Goal: Information Seeking & Learning: Learn about a topic

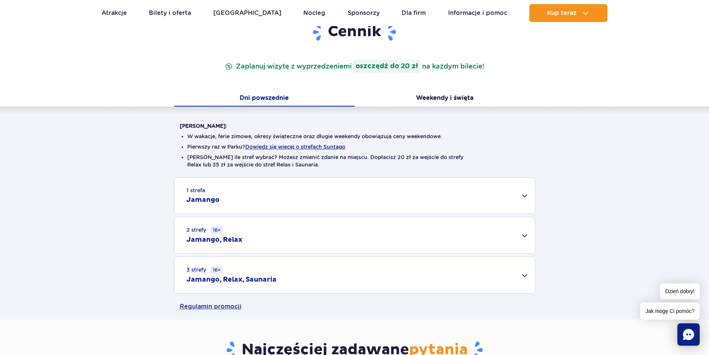
scroll to position [112, 0]
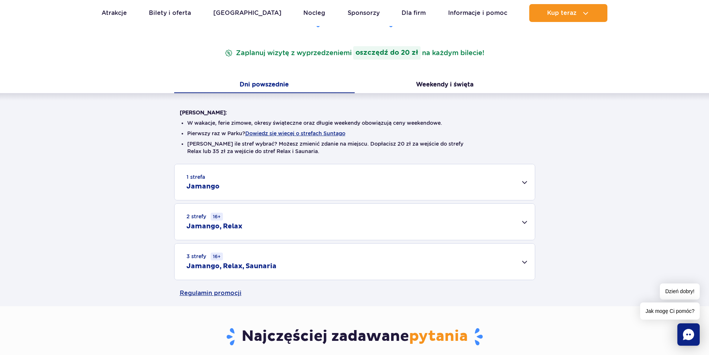
click at [523, 263] on div "3 strefy 16+ Jamango, Relax, Saunaria" at bounding box center [354, 261] width 360 height 36
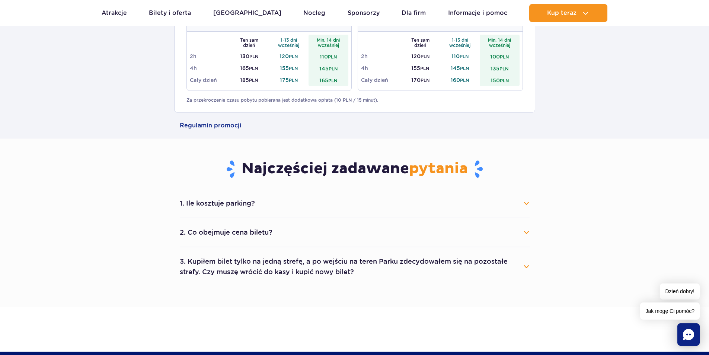
scroll to position [409, 0]
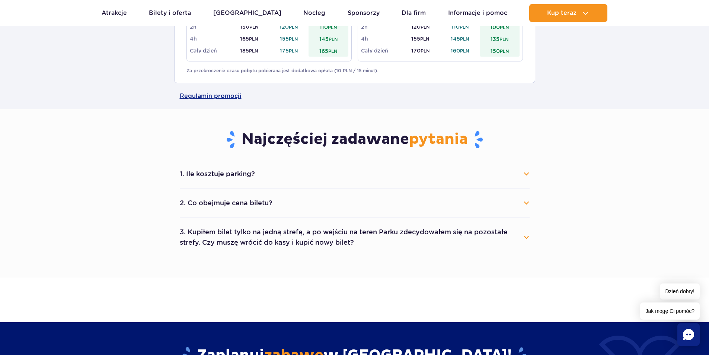
click at [526, 174] on button "1. Ile kosztuje parking?" at bounding box center [355, 174] width 350 height 16
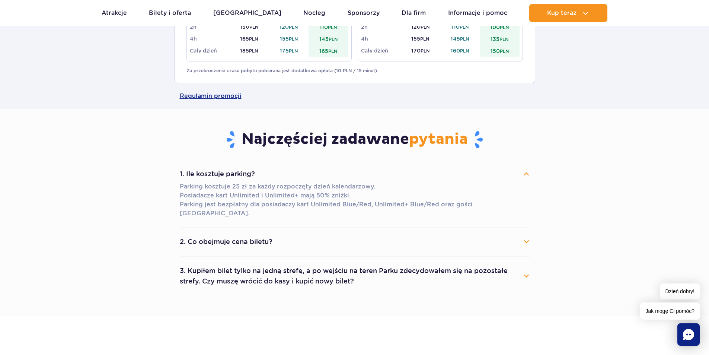
click at [523, 233] on button "2. Co obejmuje cena biletu?" at bounding box center [355, 241] width 350 height 16
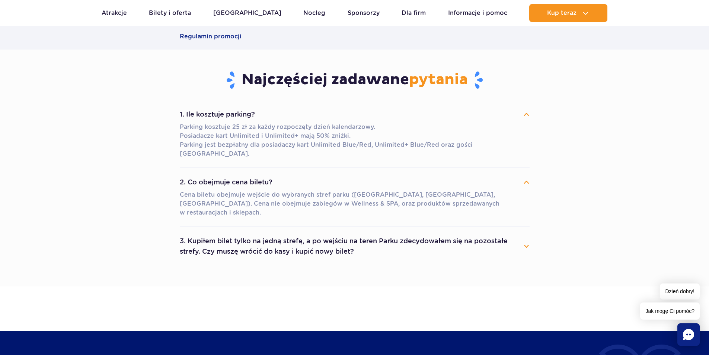
scroll to position [484, 0]
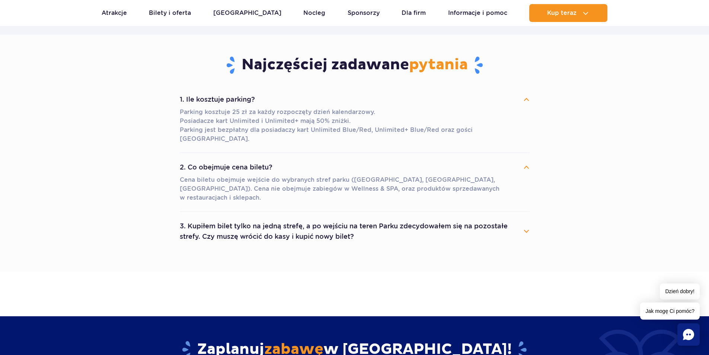
click at [522, 218] on button "3. Kupiłem bilet tylko na jedną strefę, a po wejściu na teren Parku zdecydowałe…" at bounding box center [355, 231] width 350 height 27
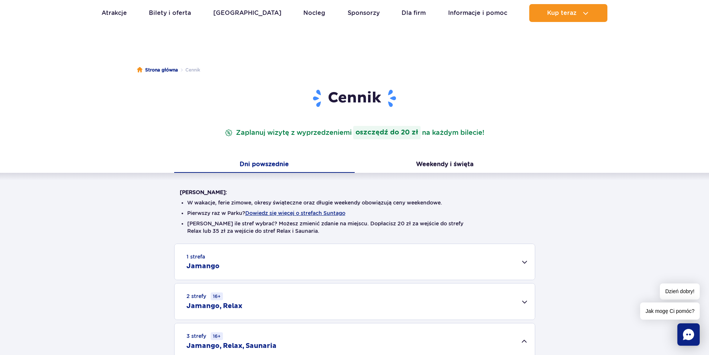
scroll to position [0, 0]
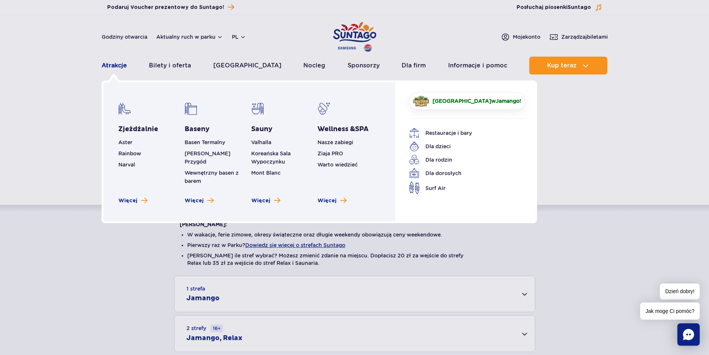
click at [108, 65] on link "Atrakcje" at bounding box center [114, 66] width 25 height 18
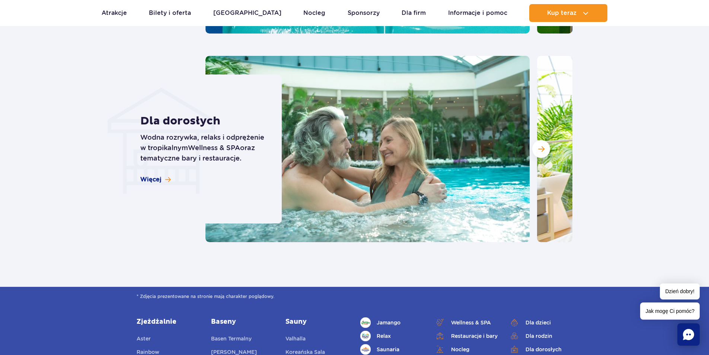
scroll to position [744, 0]
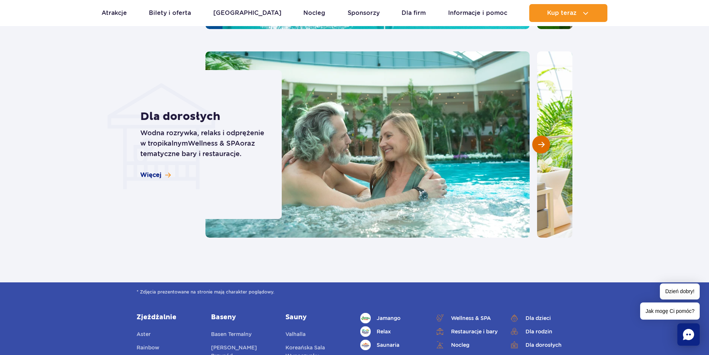
click at [544, 145] on span "Następny slajd" at bounding box center [541, 144] width 6 height 7
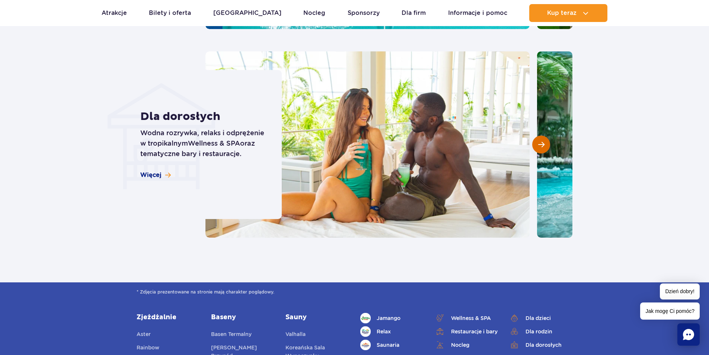
click at [544, 145] on span "Następny slajd" at bounding box center [541, 144] width 6 height 7
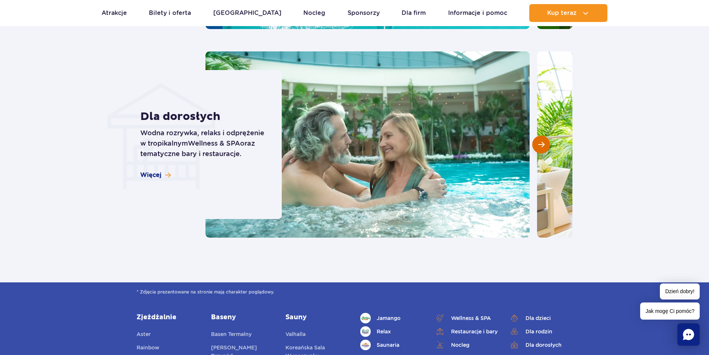
click at [544, 145] on span "Następny slajd" at bounding box center [541, 144] width 6 height 7
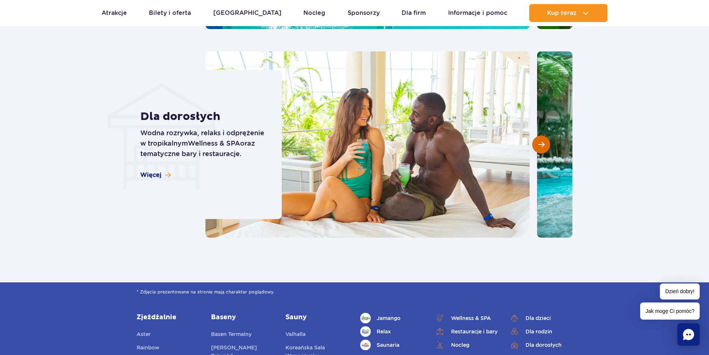
click at [544, 145] on span "Następny slajd" at bounding box center [541, 144] width 6 height 7
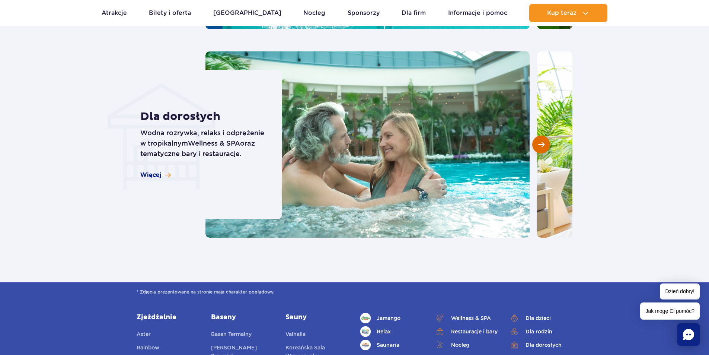
click at [544, 145] on span "Następny slajd" at bounding box center [541, 144] width 6 height 7
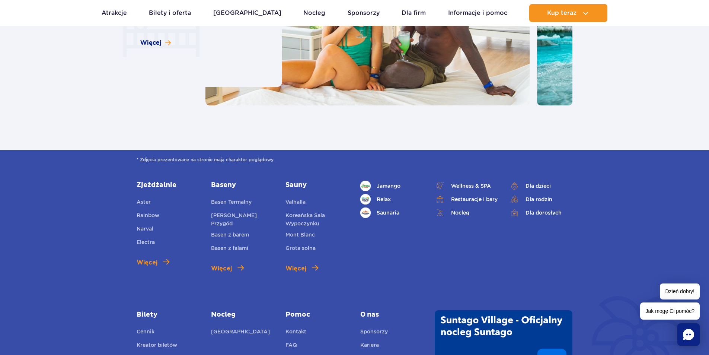
scroll to position [893, 0]
